Goal: Task Accomplishment & Management: Use online tool/utility

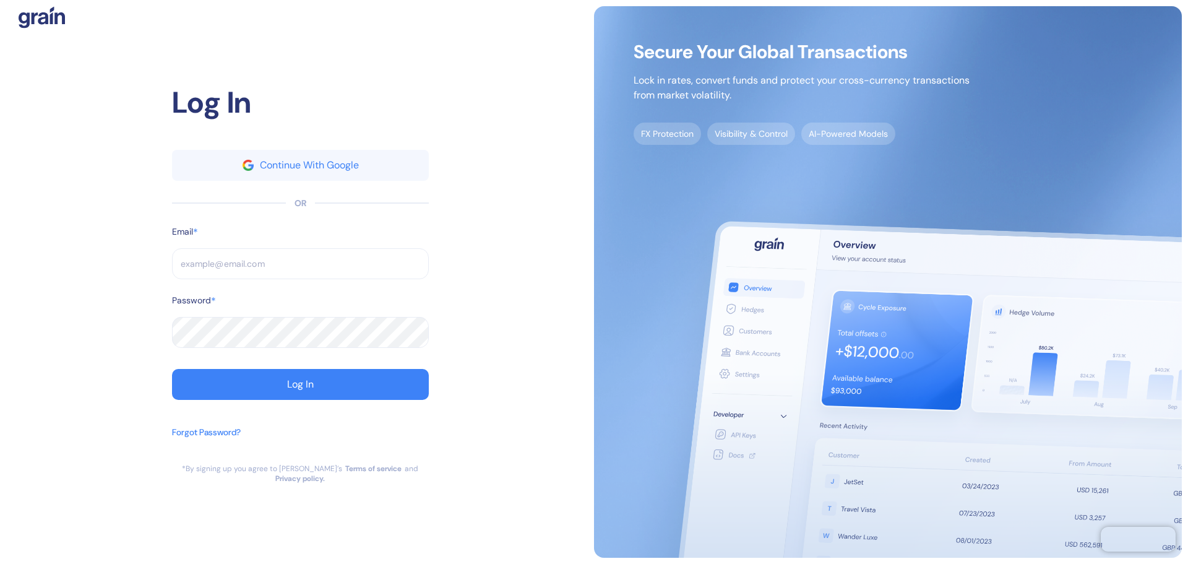
click at [353, 267] on input "text" at bounding box center [300, 263] width 257 height 31
paste input "[EMAIL_ADDRESS][DOMAIN_NAME]"
type input "[EMAIL_ADDRESS][DOMAIN_NAME]"
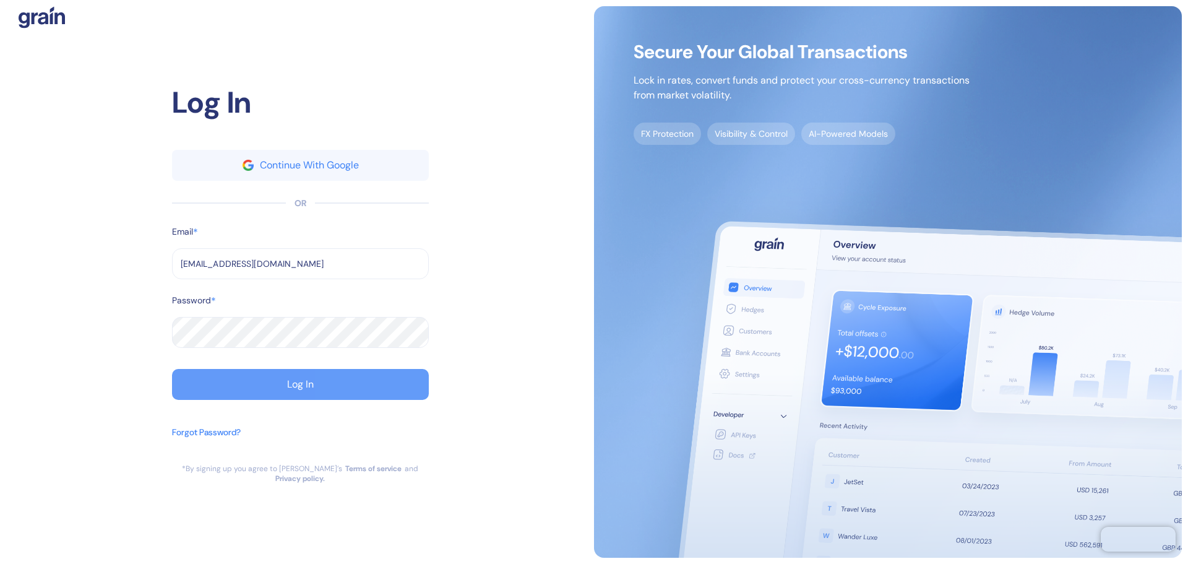
click at [332, 380] on button "Log In" at bounding box center [300, 384] width 257 height 31
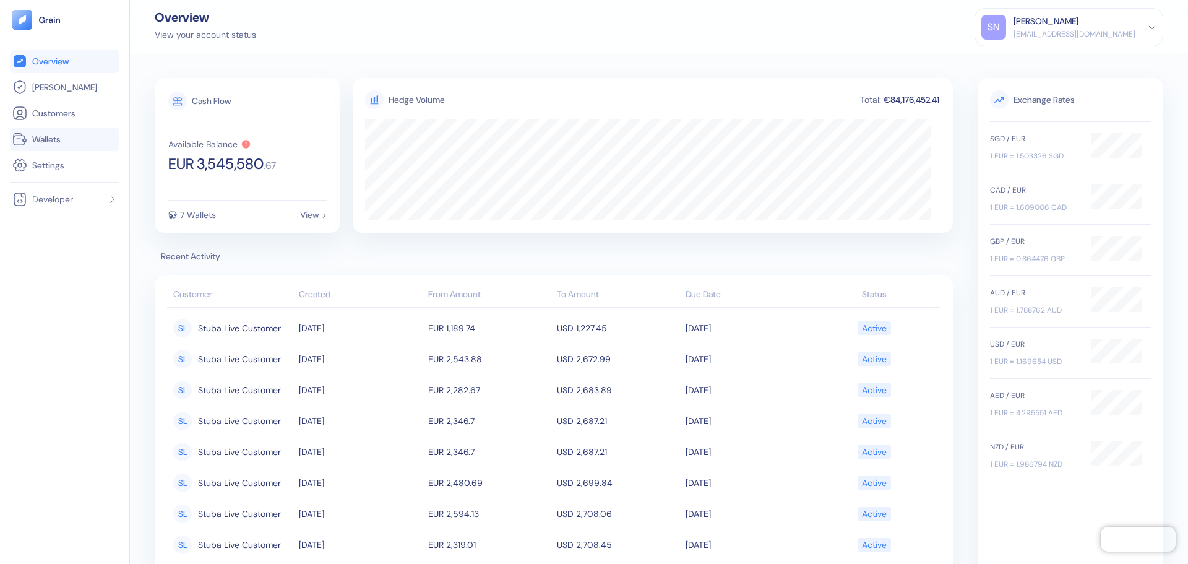
click at [60, 142] on span "Wallets" at bounding box center [46, 139] width 28 height 12
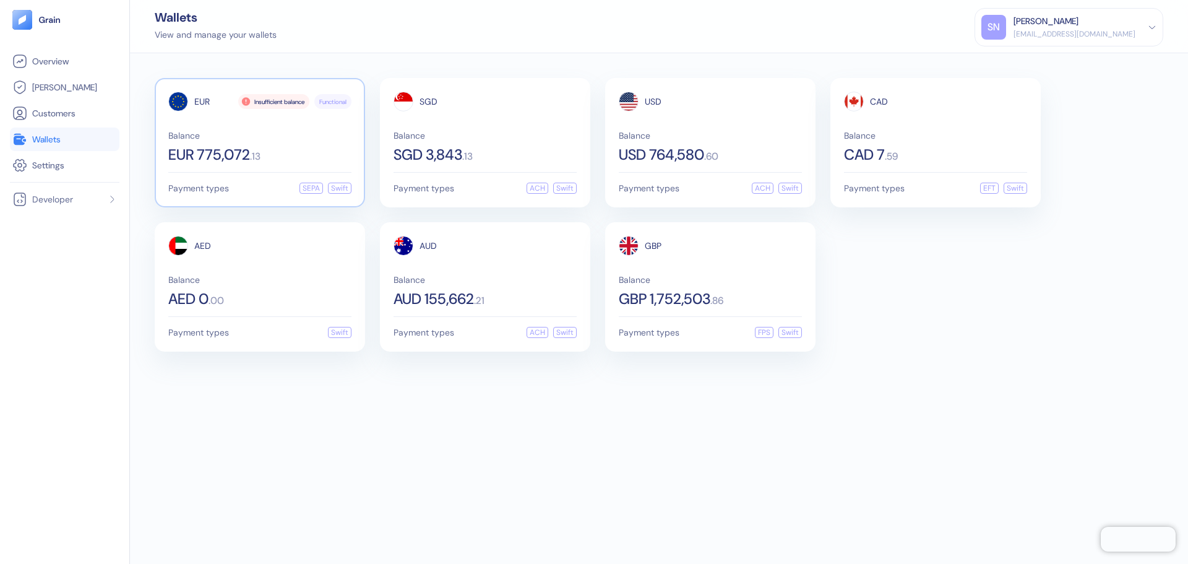
click at [299, 140] on div "Balance EUR 775,072 . 13" at bounding box center [259, 146] width 183 height 31
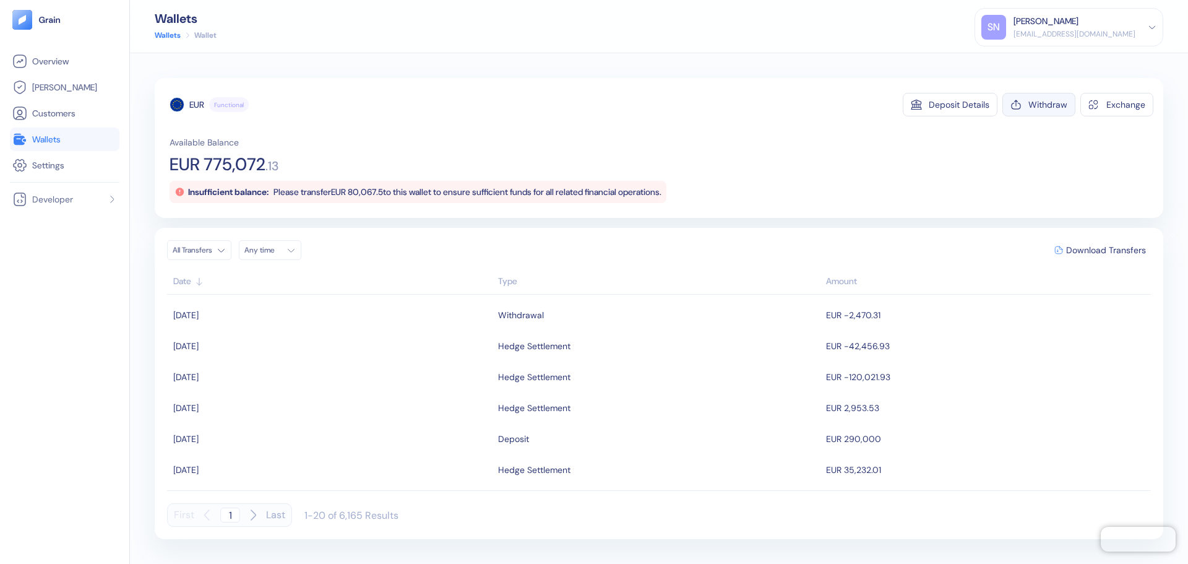
click at [1054, 103] on div "Withdraw" at bounding box center [1047, 104] width 39 height 9
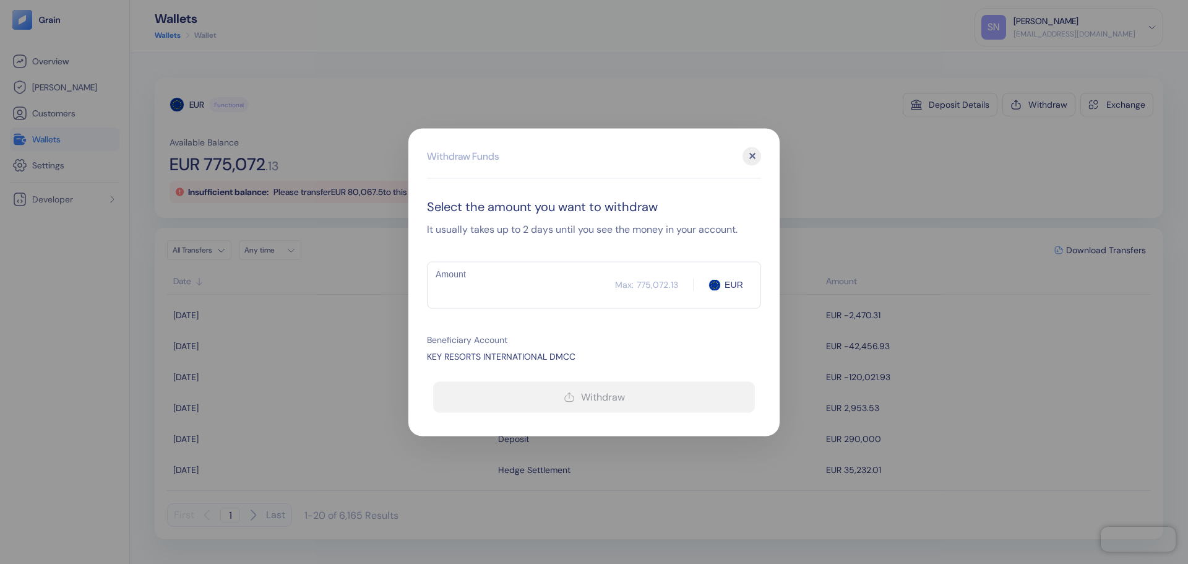
click at [520, 280] on input "Amount" at bounding box center [521, 284] width 188 height 31
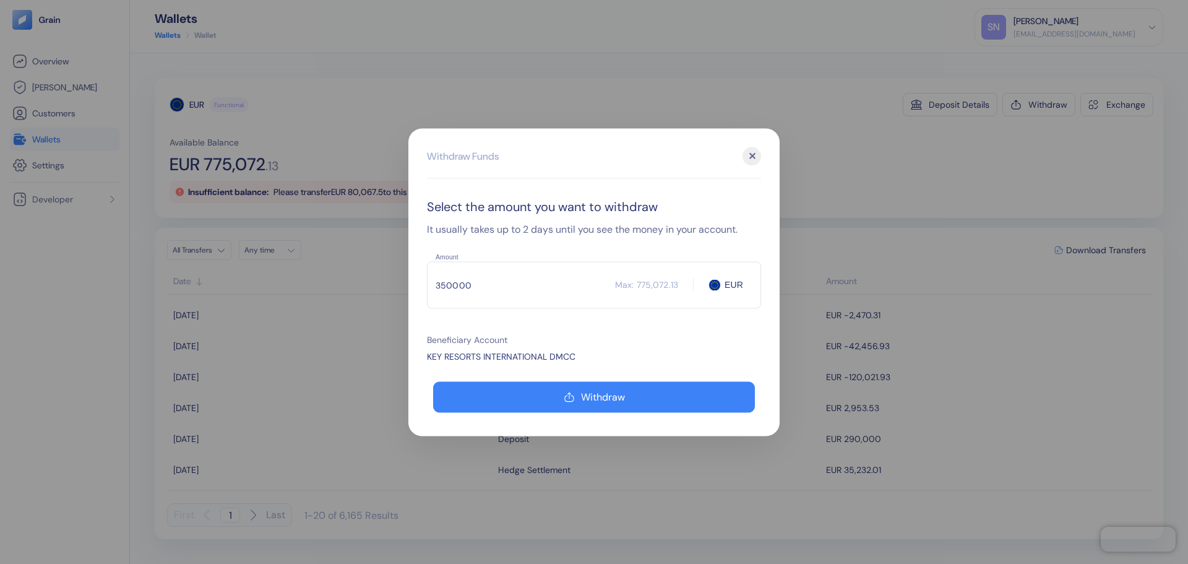
type input "350000"
click at [635, 352] on div "KEY RESORTS INTERNATIONAL DMCC" at bounding box center [594, 356] width 334 height 13
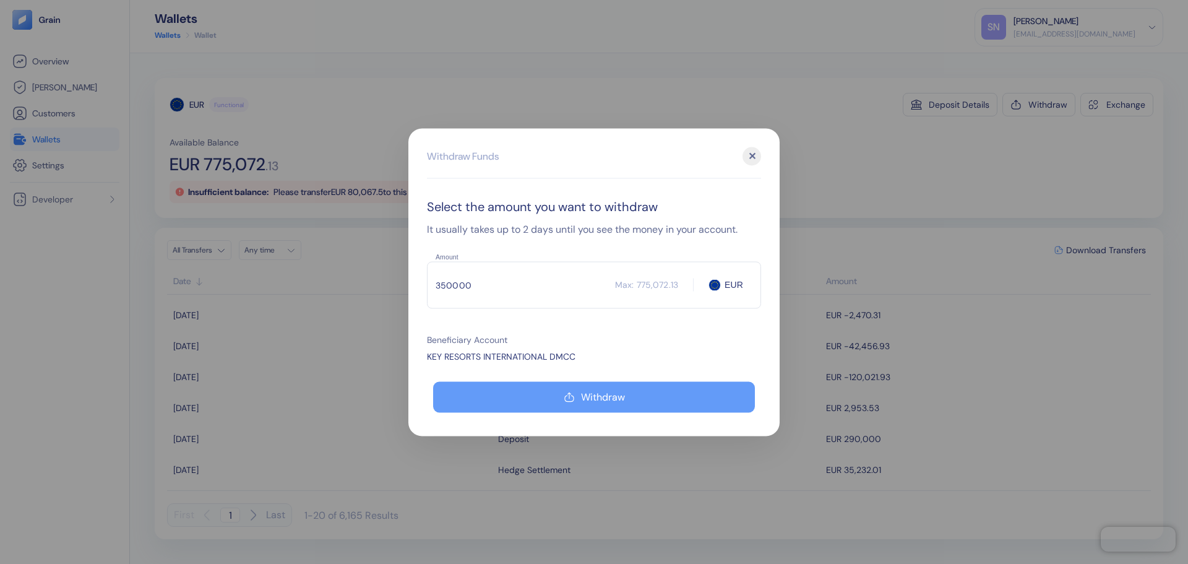
click at [609, 392] on div "Withdraw" at bounding box center [603, 397] width 44 height 10
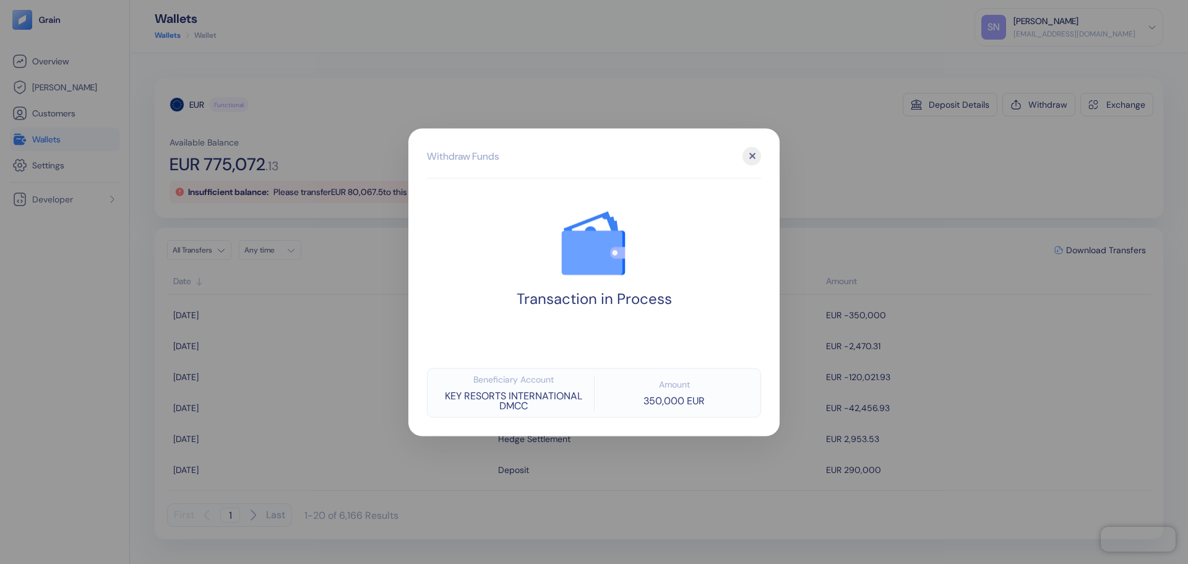
click at [809, 171] on div at bounding box center [594, 282] width 1188 height 564
